Goal: Information Seeking & Learning: Learn about a topic

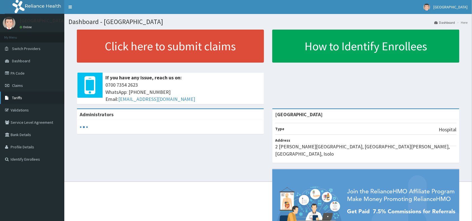
click at [17, 99] on span "Tariffs" at bounding box center [17, 97] width 10 height 5
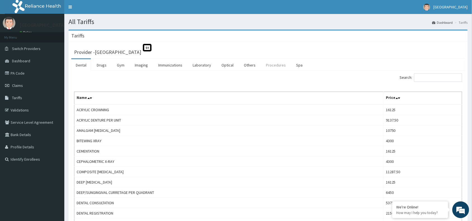
click at [272, 65] on link "Procedures" at bounding box center [275, 65] width 29 height 12
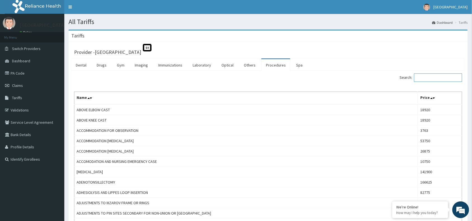
click at [450, 79] on input "Search:" at bounding box center [438, 77] width 48 height 8
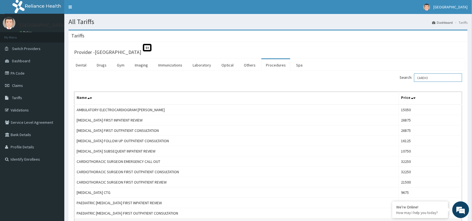
type input "CARDIO"
click at [226, 63] on link "Optical" at bounding box center [227, 65] width 21 height 12
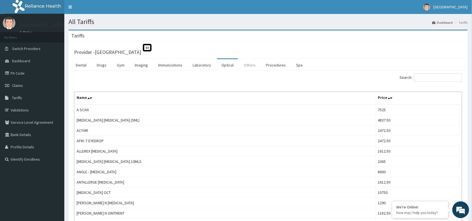
click at [246, 65] on link "Others" at bounding box center [249, 65] width 21 height 12
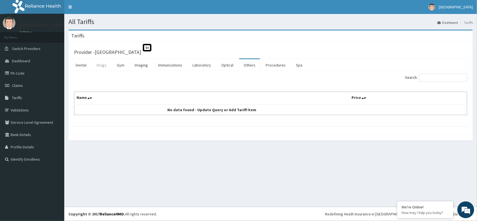
click at [101, 68] on link "Drugs" at bounding box center [101, 65] width 19 height 12
